Goal: Complete application form

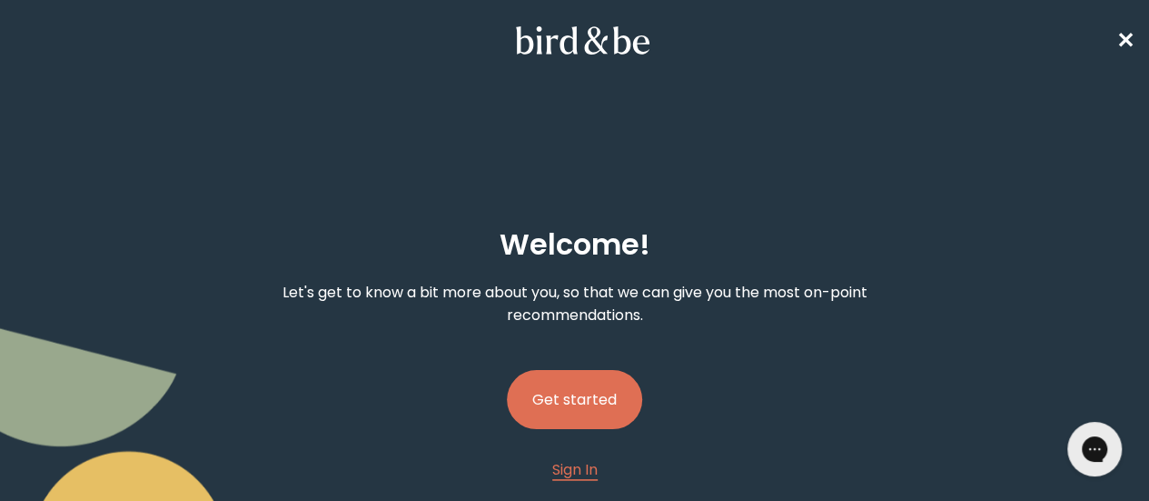
click at [601, 370] on button "Get started" at bounding box center [574, 399] width 135 height 59
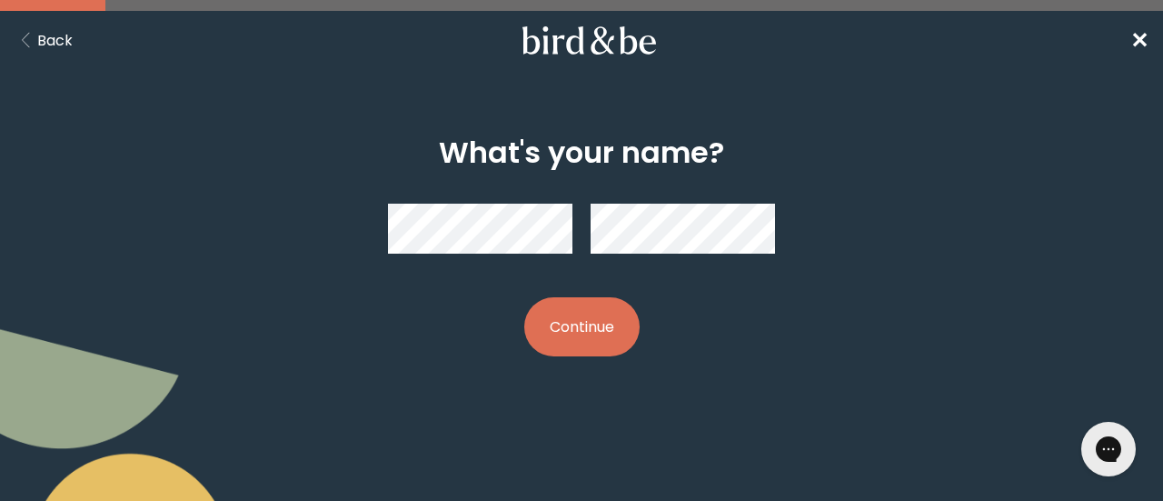
click at [589, 321] on button "Continue" at bounding box center [581, 326] width 115 height 59
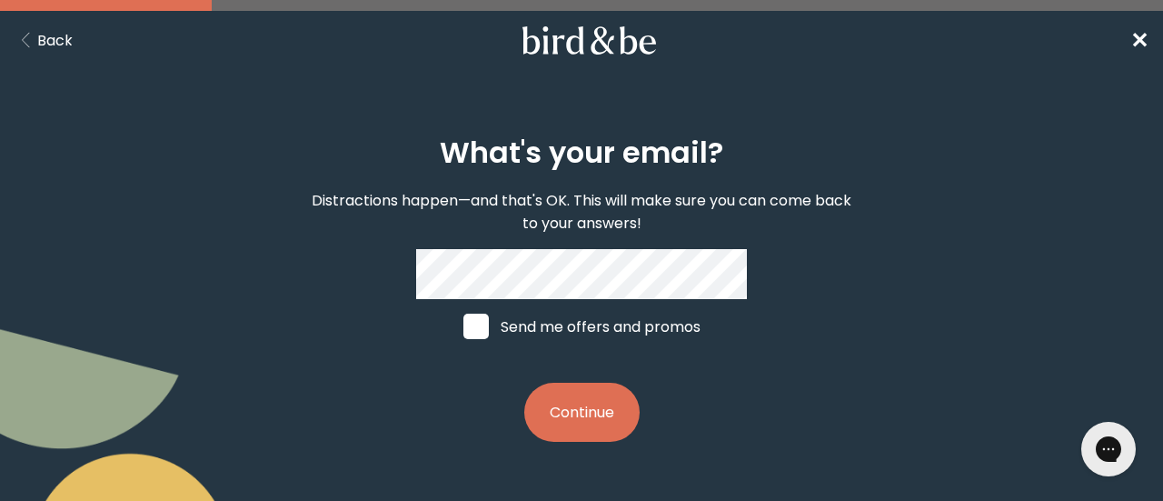
click at [478, 327] on span at bounding box center [475, 325] width 25 height 25
click at [463, 327] on input "Send me offers and promos" at bounding box center [462, 326] width 1 height 1
checkbox input "true"
click at [584, 413] on button "Continue" at bounding box center [581, 411] width 115 height 59
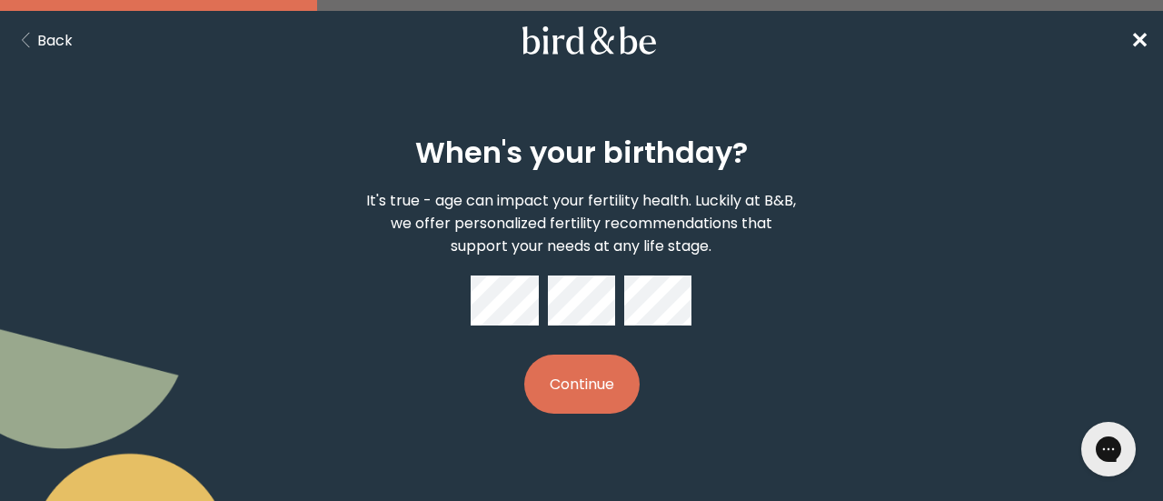
click at [585, 394] on button "Continue" at bounding box center [581, 383] width 115 height 59
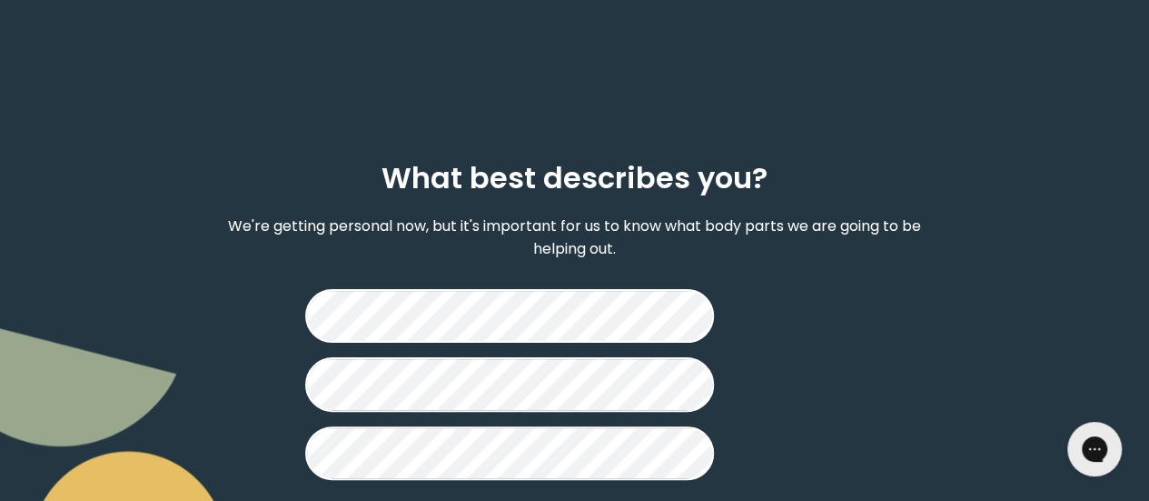
scroll to position [91, 0]
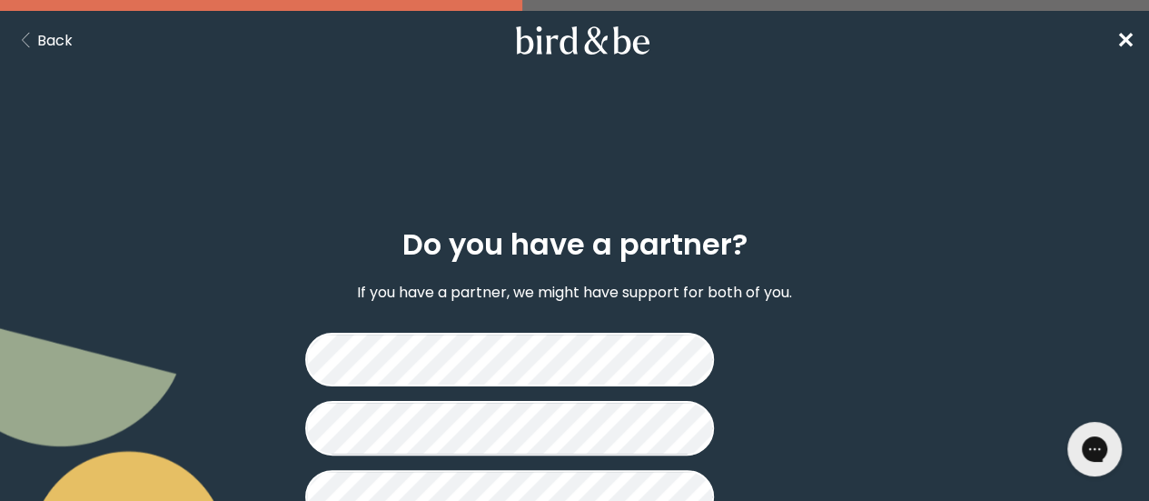
scroll to position [74, 0]
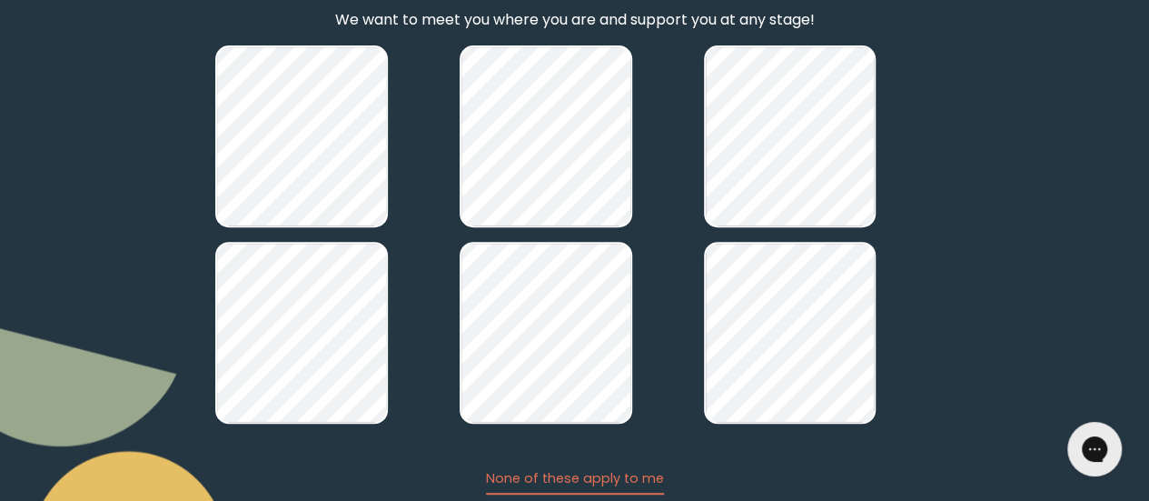
scroll to position [347, 0]
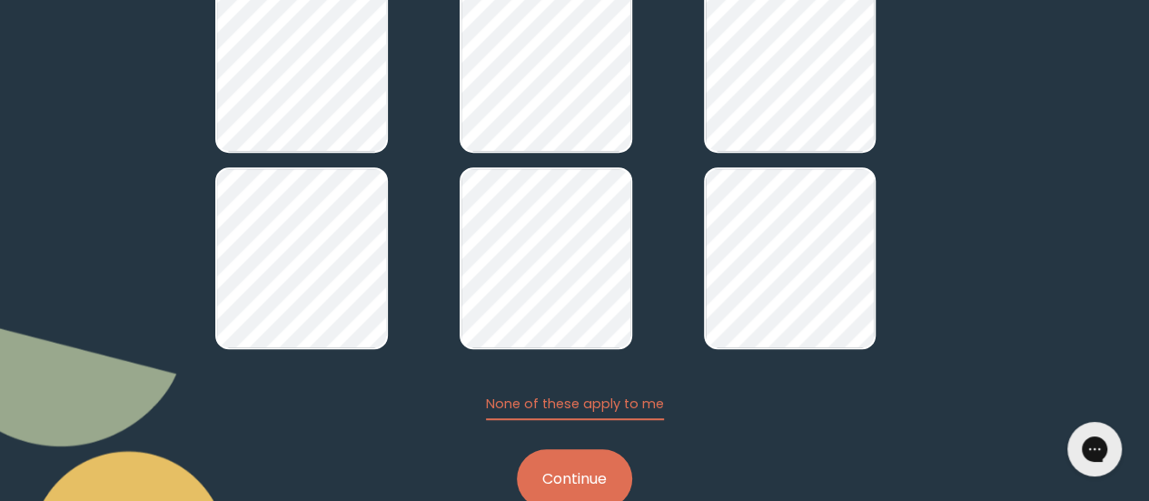
click at [576, 449] on button "Continue" at bounding box center [574, 478] width 115 height 59
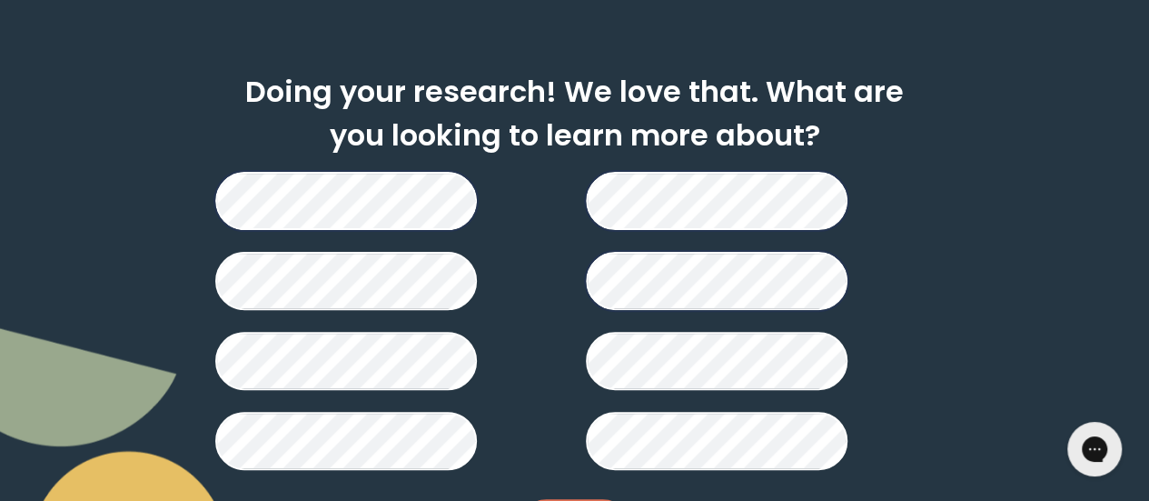
scroll to position [182, 0]
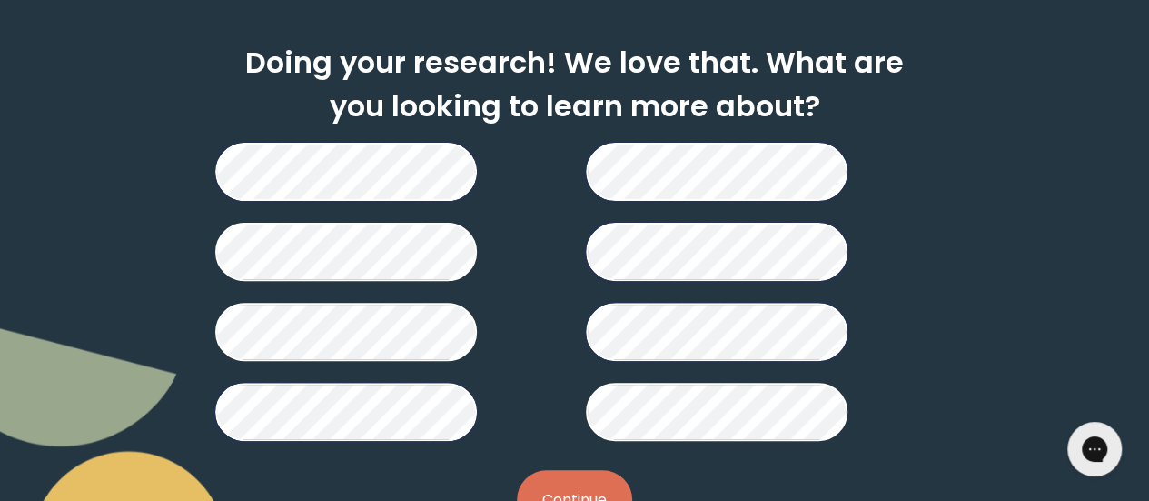
click at [567, 470] on button "Continue" at bounding box center [574, 499] width 115 height 59
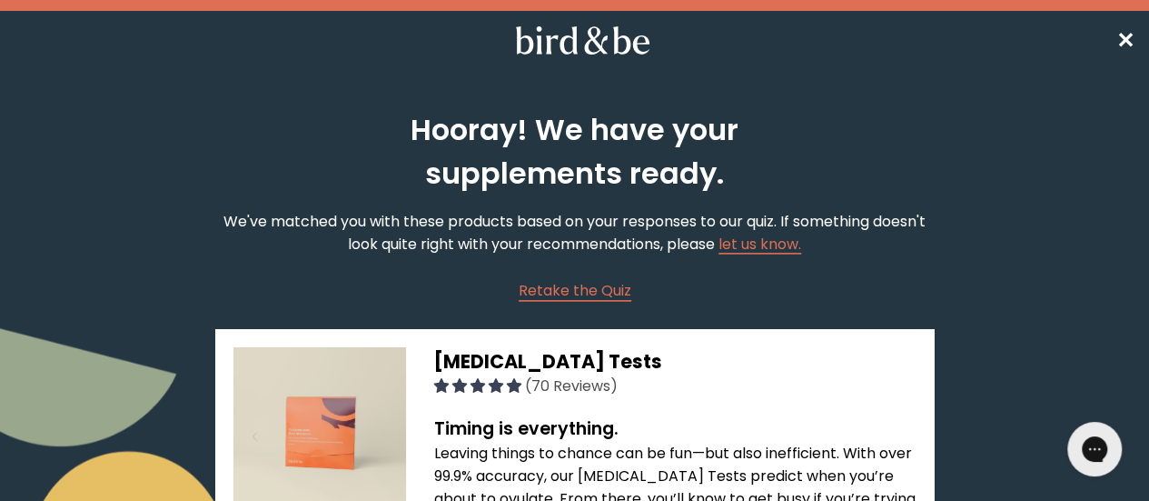
drag, startPoint x: 374, startPoint y: 150, endPoint x: 569, endPoint y: 39, distance: 223.8
click at [569, 39] on icon at bounding box center [582, 40] width 143 height 28
